Goal: Task Accomplishment & Management: Complete application form

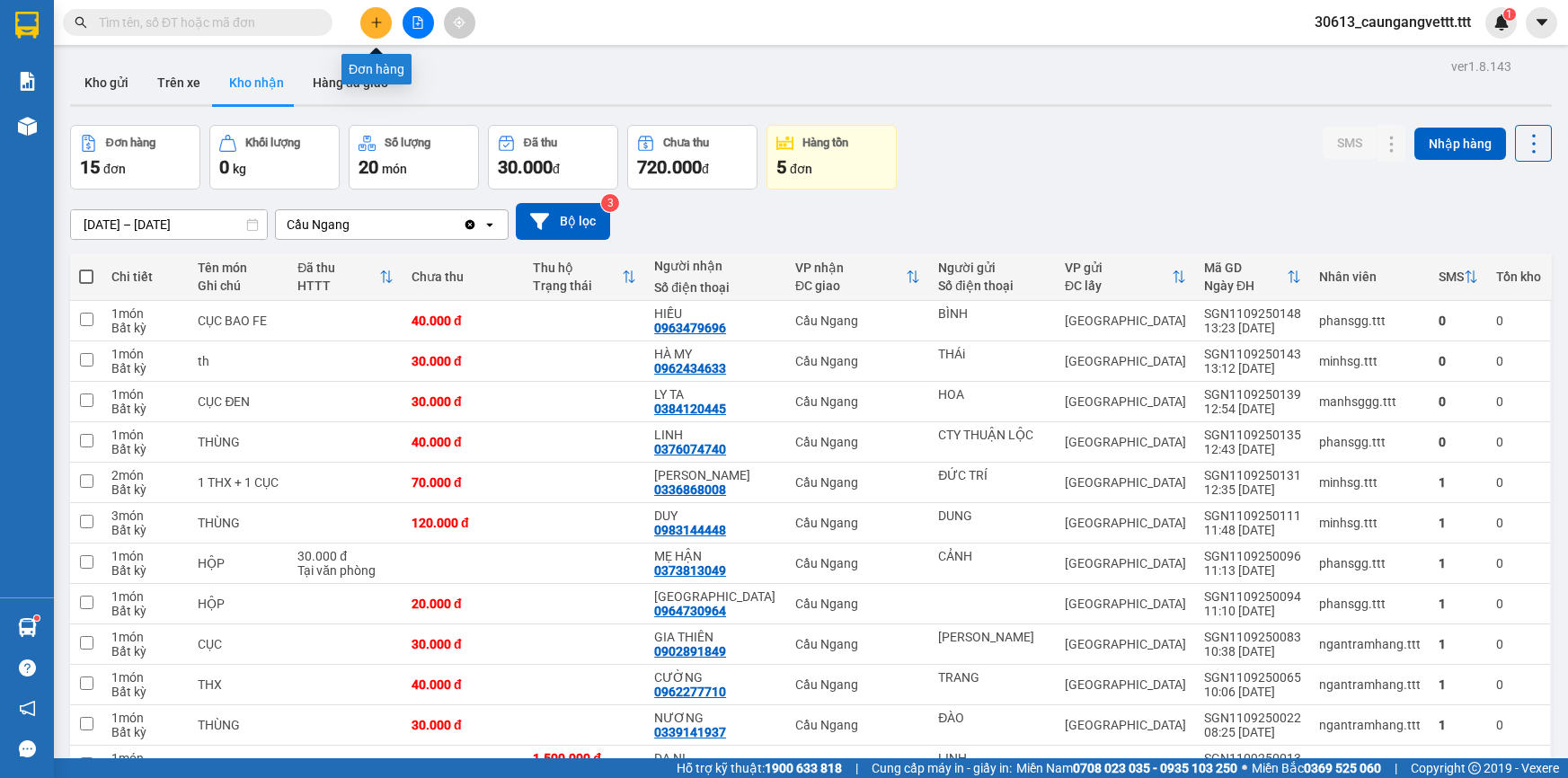
click at [376, 22] on icon "plus" at bounding box center [376, 22] width 10 height 1
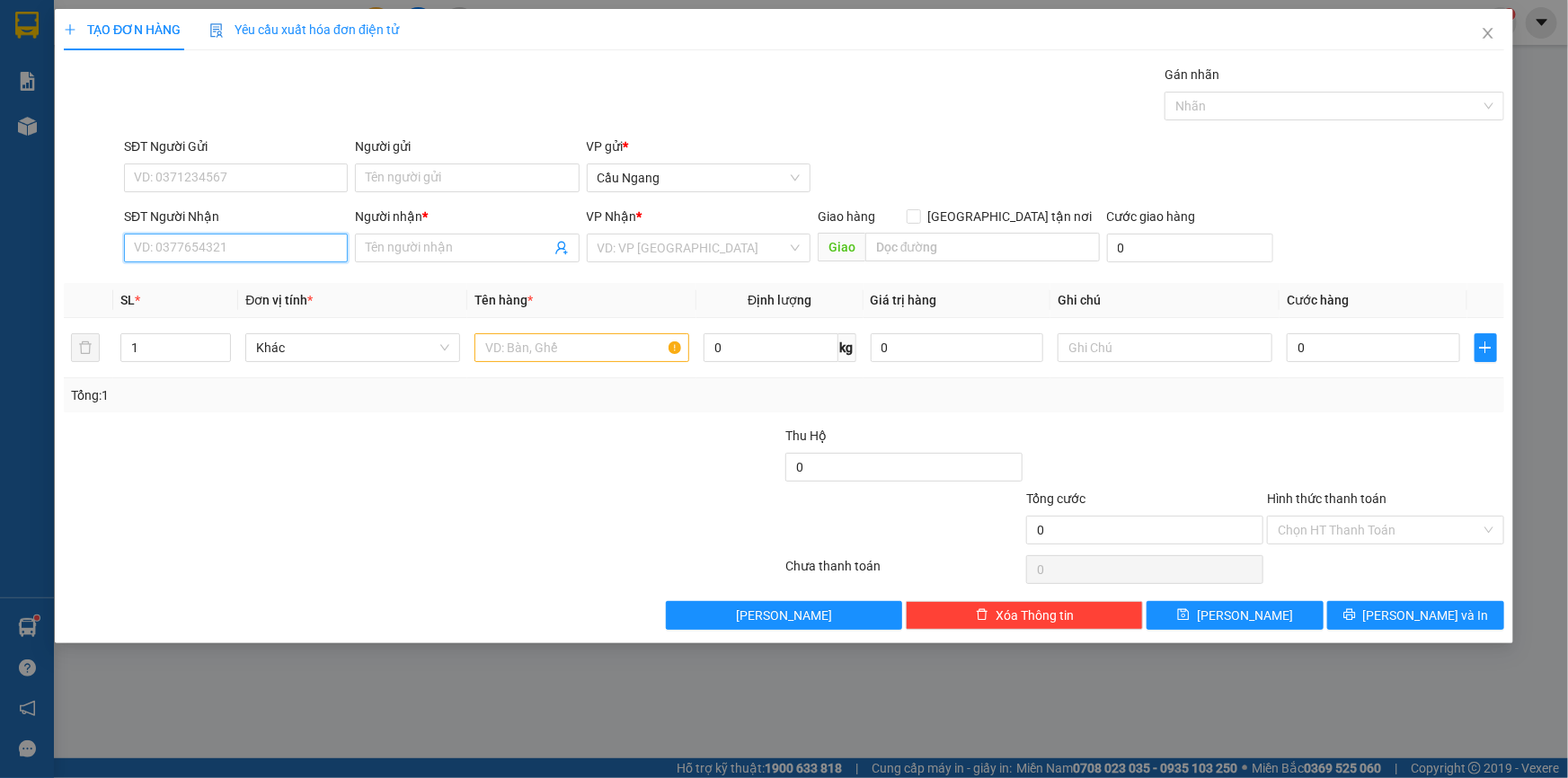
click at [239, 258] on input "SĐT Người Nhận" at bounding box center [235, 248] width 224 height 29
drag, startPoint x: 219, startPoint y: 317, endPoint x: 275, endPoint y: 317, distance: 56.0
click at [224, 317] on div "0916937202 - NGỌC" at bounding box center [235, 312] width 202 height 20
type input "0916937202"
type input "NGỌC"
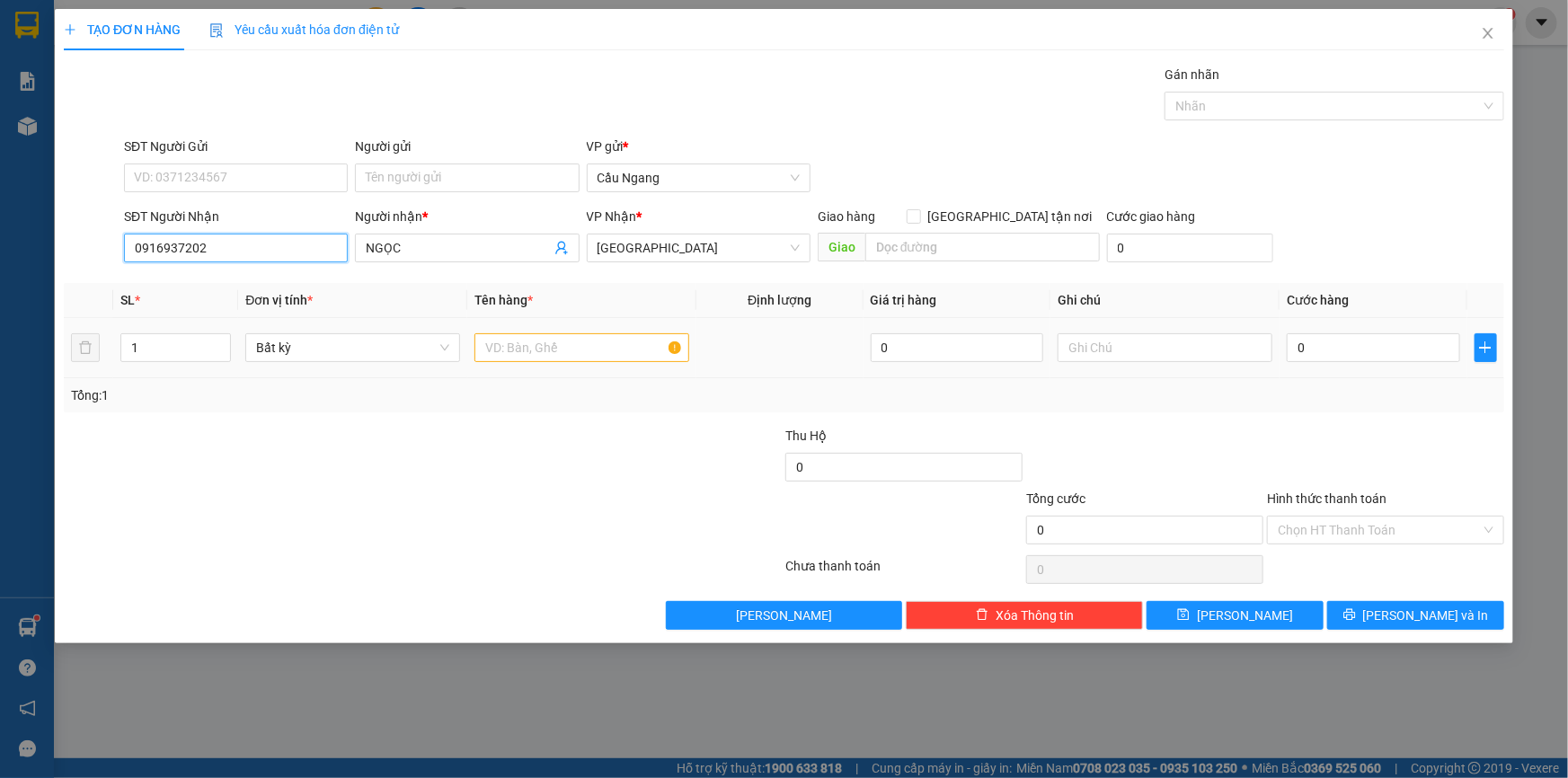
type input "0916937202"
click at [530, 352] on input "text" at bounding box center [581, 348] width 215 height 29
type input "THUNG"
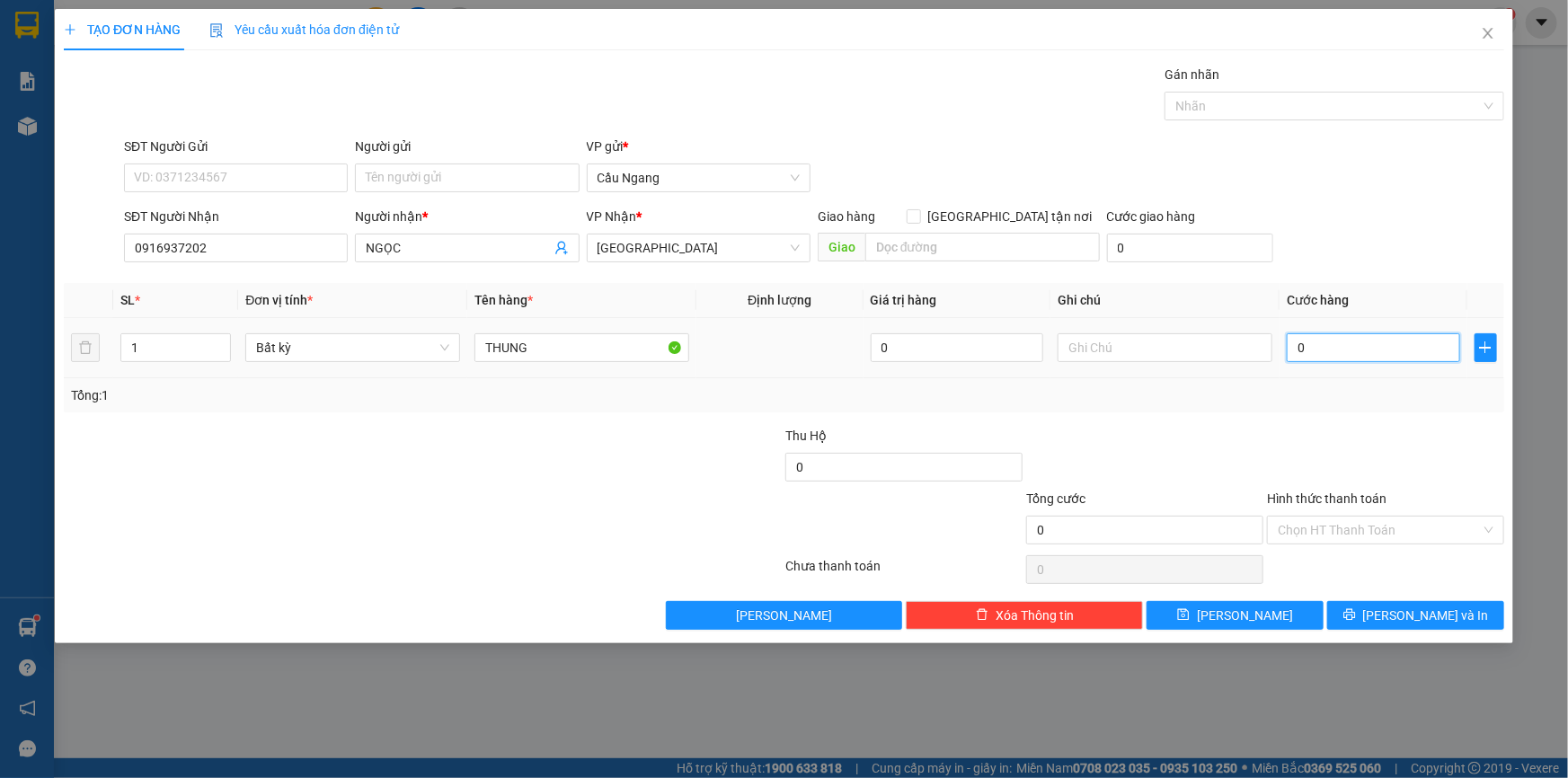
click at [1383, 344] on input "0" at bounding box center [1373, 348] width 174 height 29
type input "3"
type input "30"
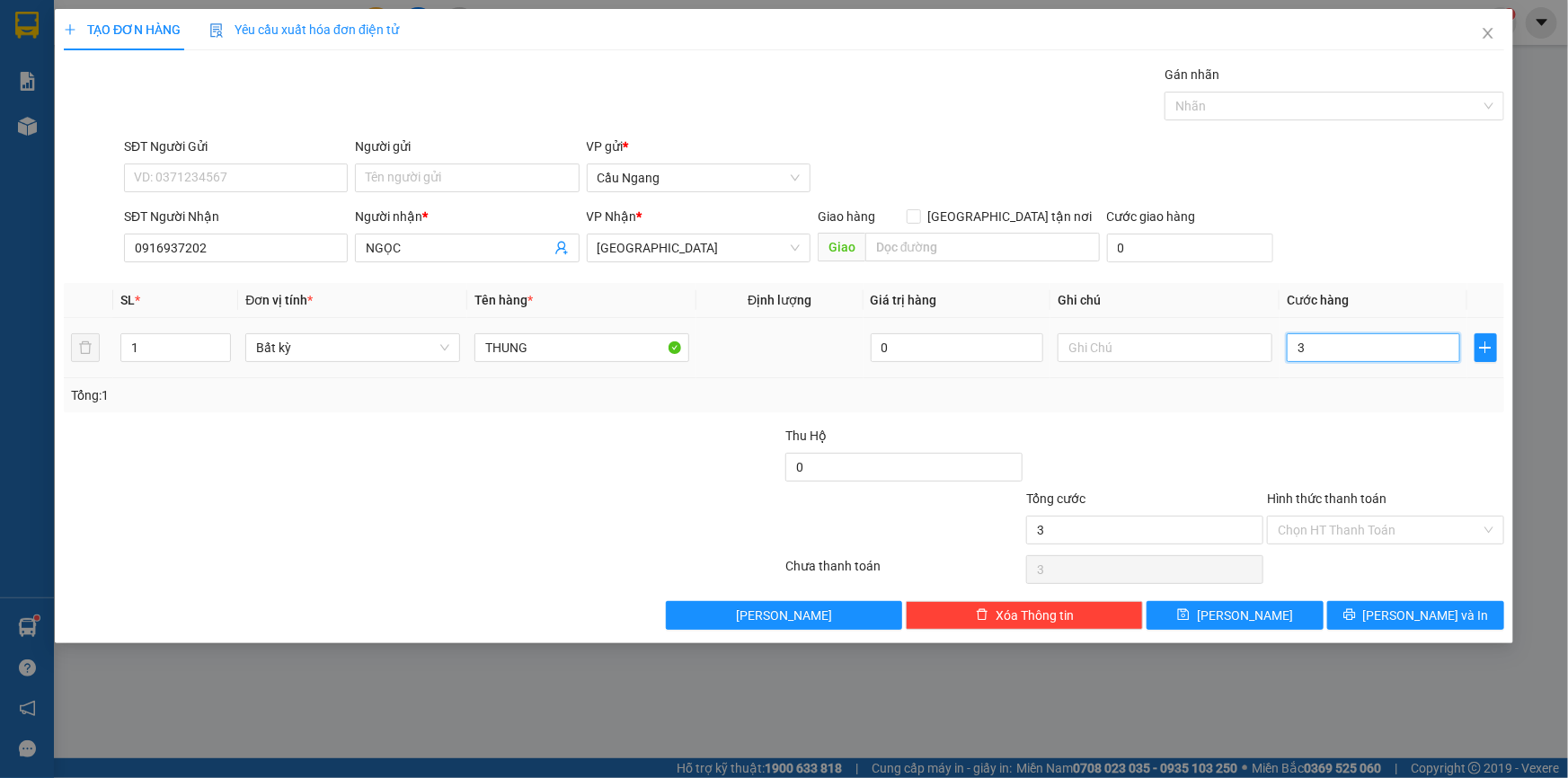
type input "30"
type input "300"
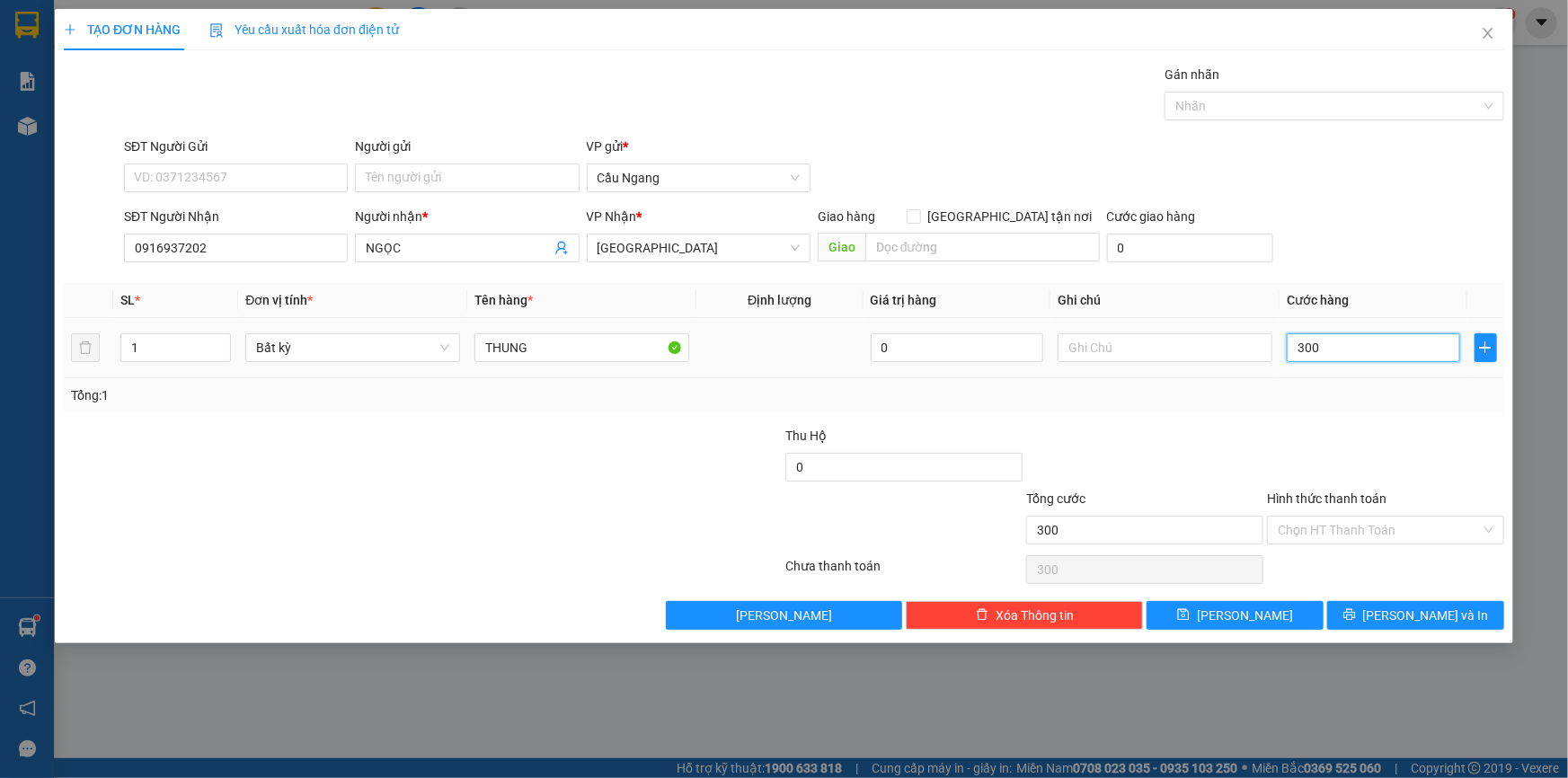
type input "3.000"
type input "30.000"
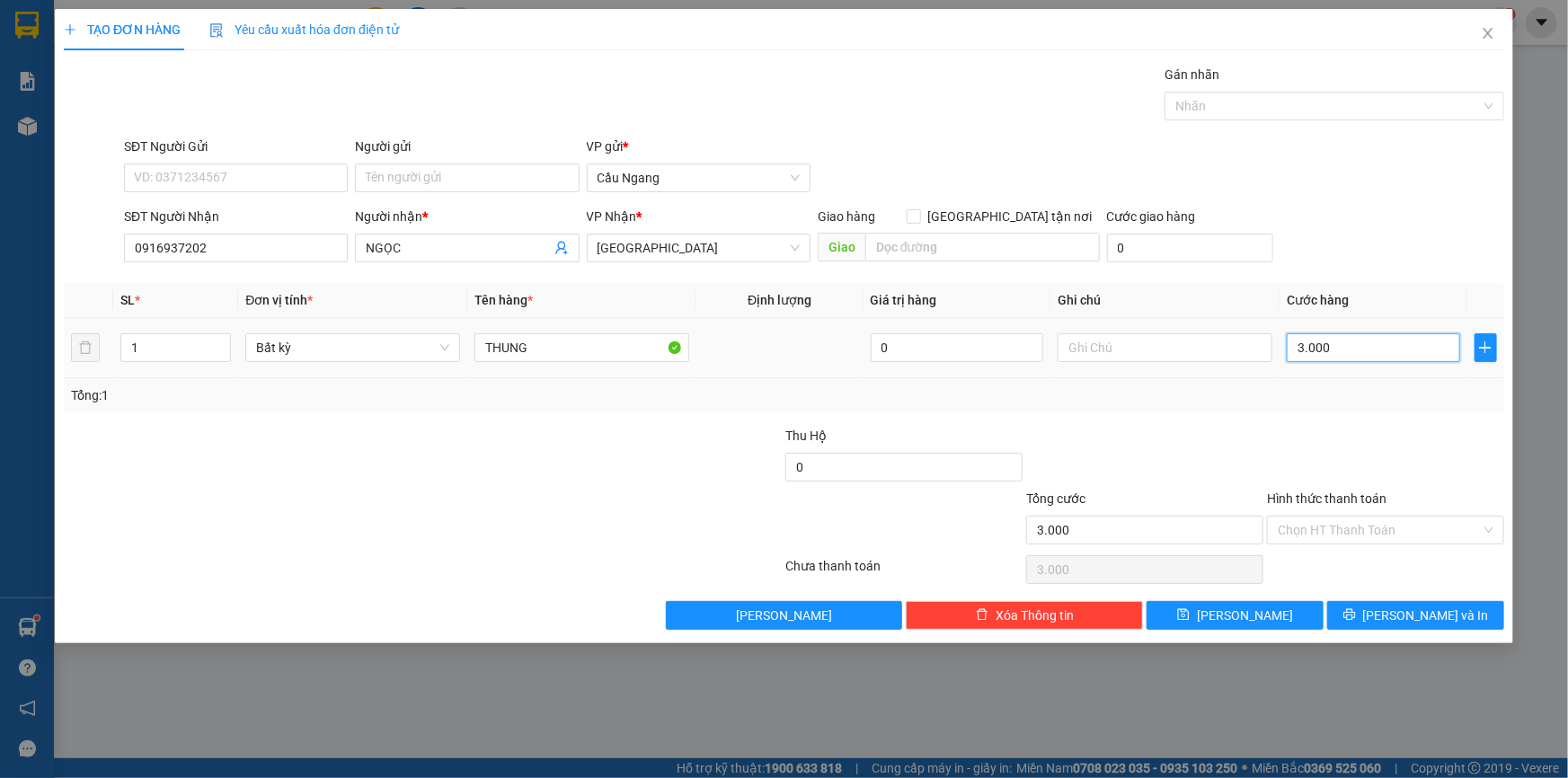
type input "30.000"
click at [1370, 611] on button "[PERSON_NAME] và In" at bounding box center [1415, 616] width 177 height 29
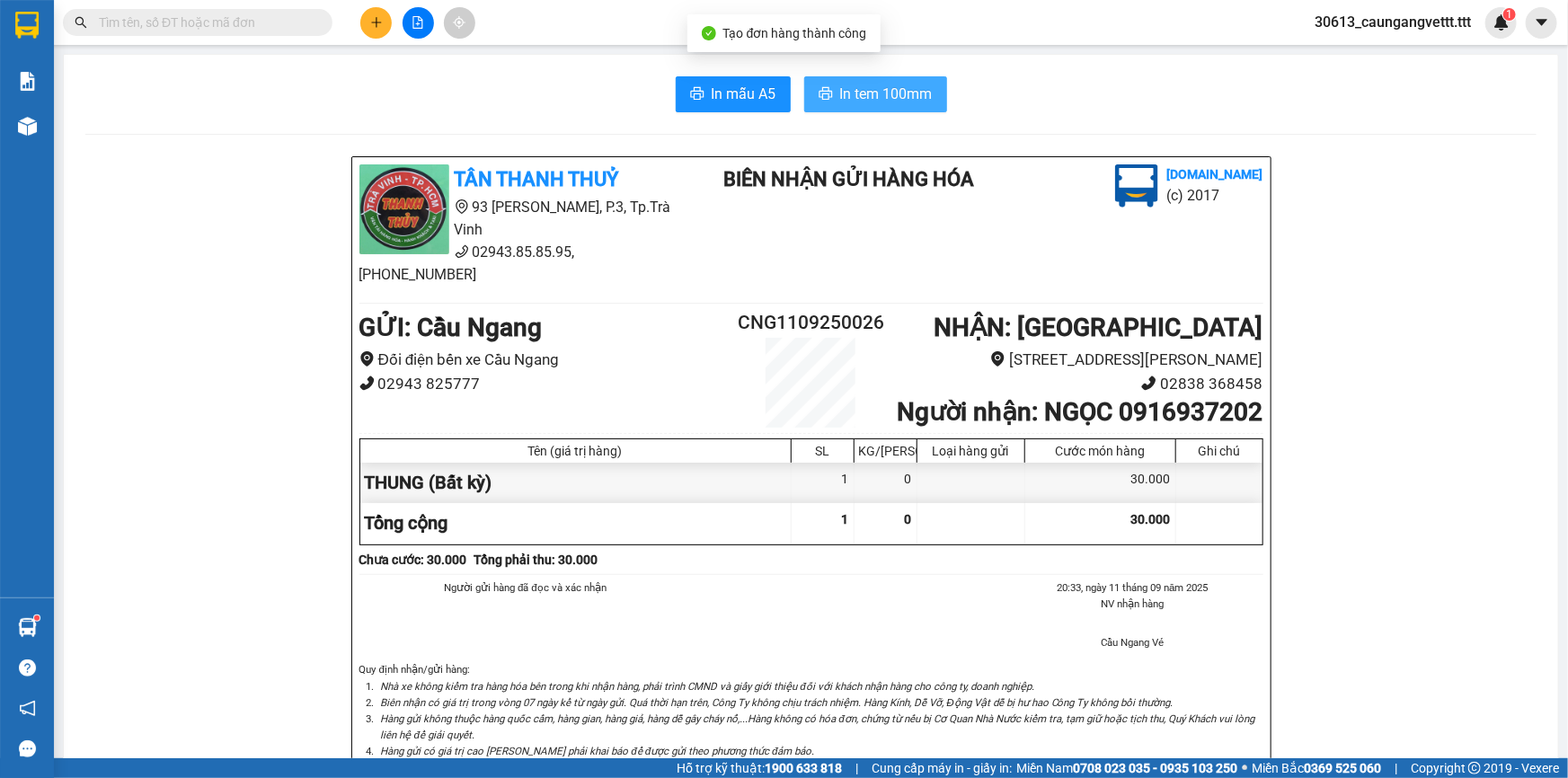
drag, startPoint x: 855, startPoint y: 91, endPoint x: 865, endPoint y: 96, distance: 11.2
click at [856, 91] on span "In tem 100mm" at bounding box center [886, 93] width 92 height 23
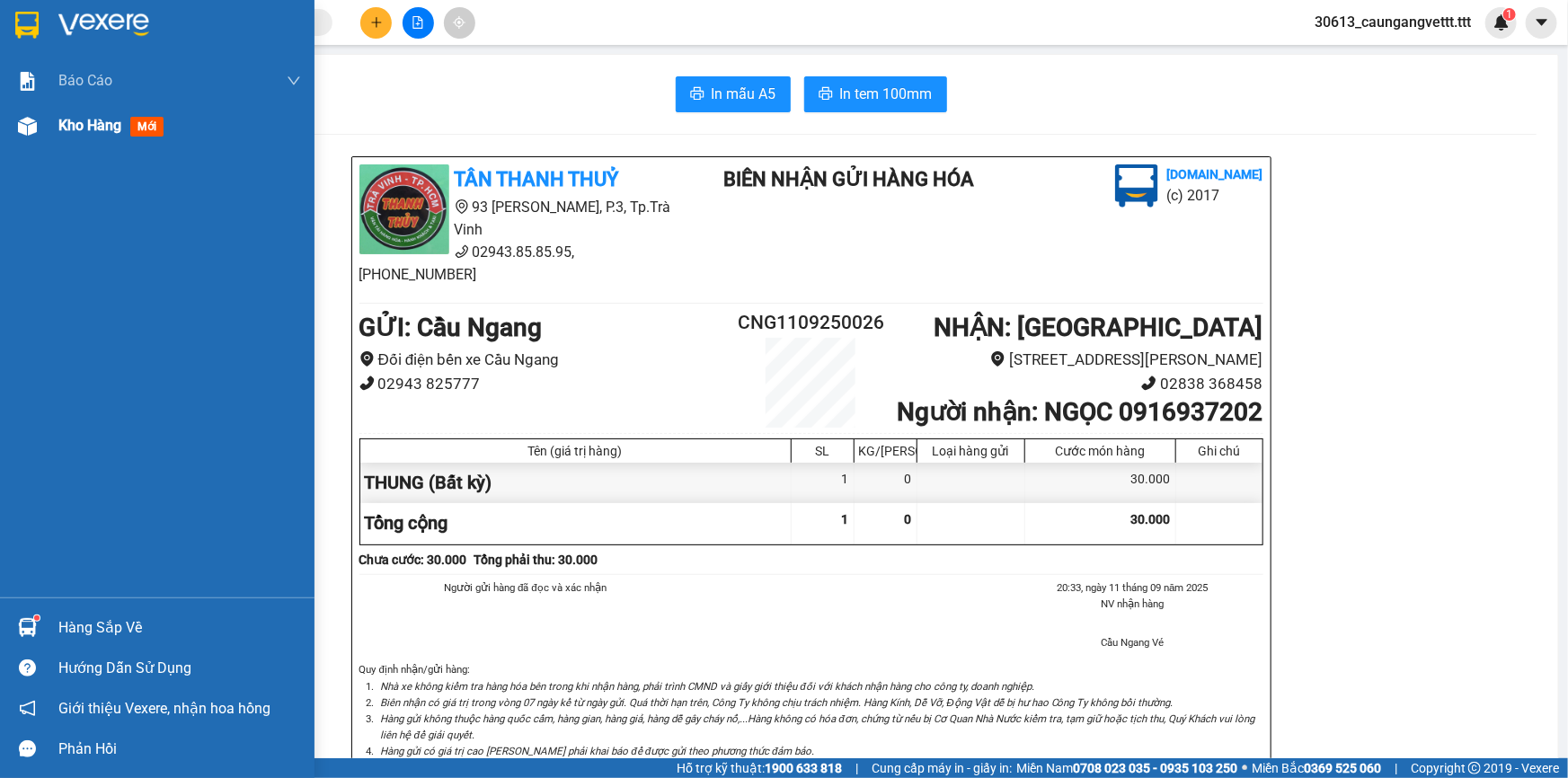
click at [95, 120] on span "Kho hàng" at bounding box center [90, 125] width 62 height 17
